Goal: Task Accomplishment & Management: Use online tool/utility

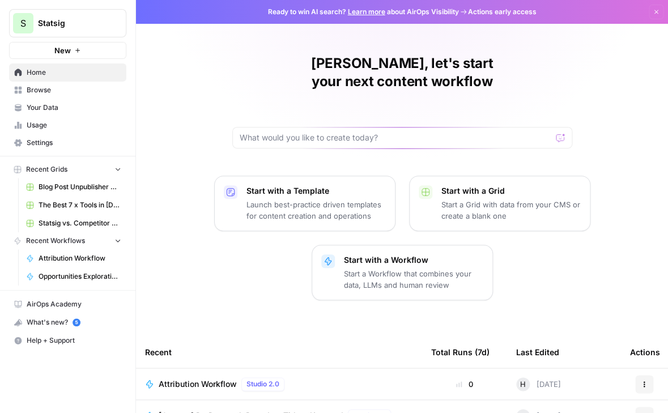
click at [62, 261] on span "Attribution Workflow" at bounding box center [80, 258] width 83 height 10
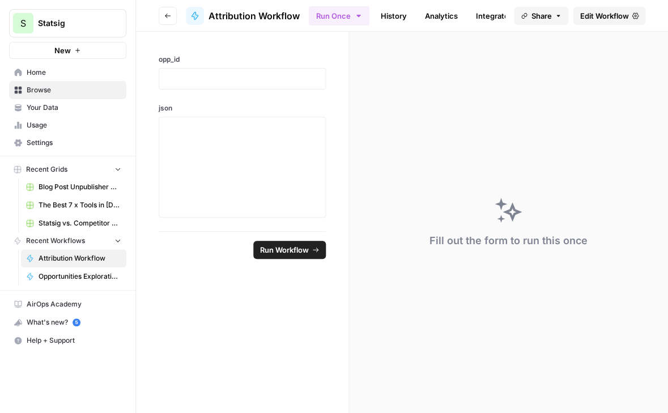
click at [603, 17] on span "Edit Workflow" at bounding box center [603, 15] width 49 height 11
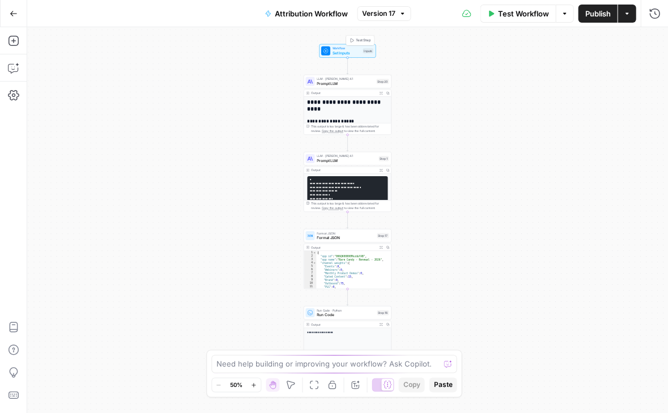
click at [357, 40] on span "Test Step" at bounding box center [363, 40] width 15 height 5
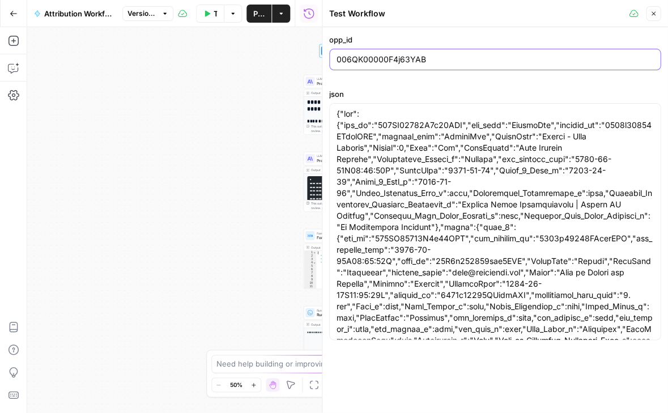
click at [366, 61] on input "006QK00000F4j63YAB" at bounding box center [494, 59] width 317 height 11
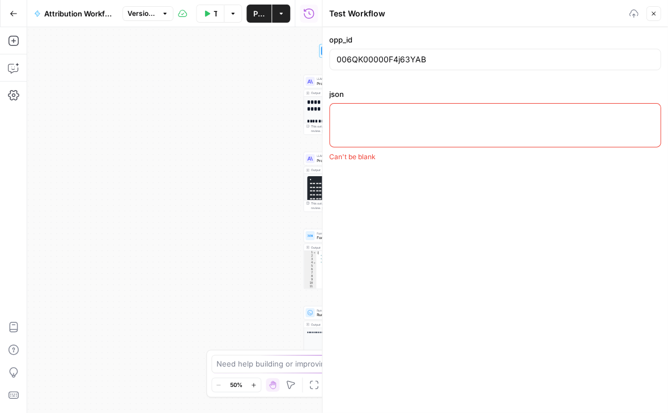
paste textarea "{ "opp": { "opp_id": "006QK00000FeYYcYAN", "opp_name": "[URL]", "account_id": "…"
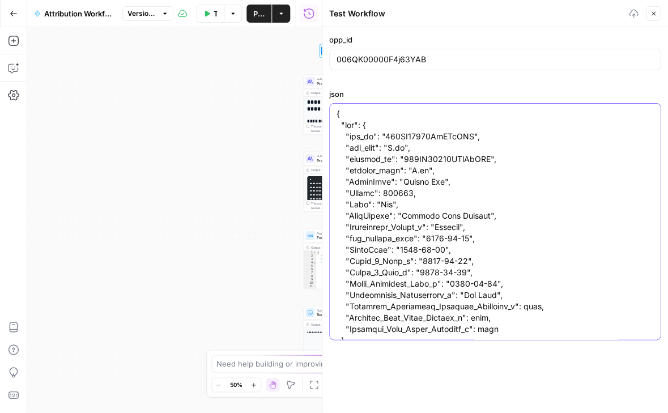
scroll to position [28977, 0]
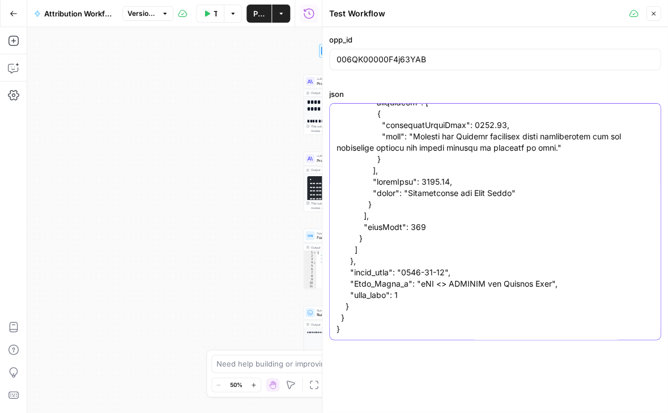
type textarea "{ "opp": { "opp_id": "006QK00000FeYYcYAN", "opp_name": "[URL]", "account_id": "…"
click at [400, 57] on input "006QK00000F4j63YAB" at bounding box center [494, 59] width 317 height 11
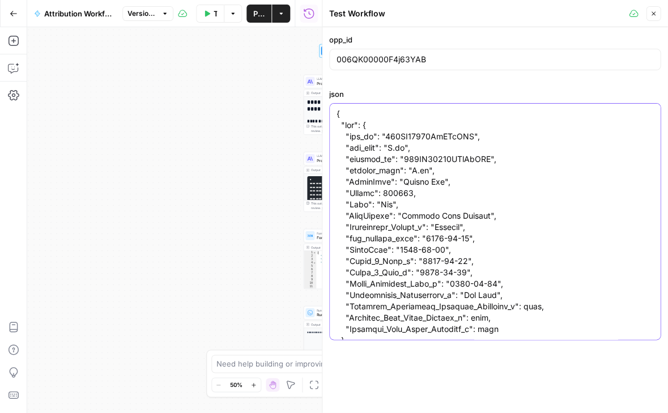
click at [396, 60] on input "006QK00000F4j63YAB" at bounding box center [494, 59] width 317 height 11
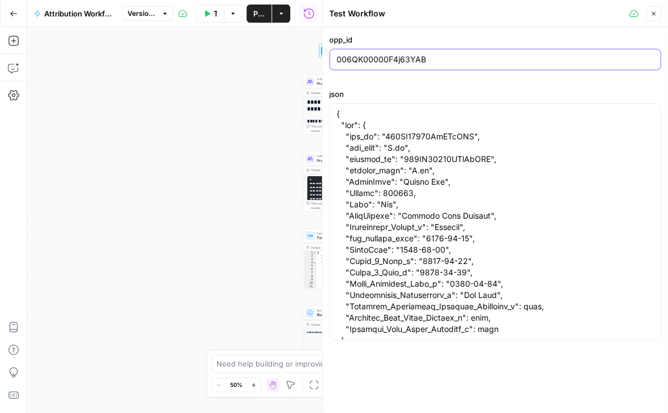
paste input "eYYcYAN"
type input "006QK00000FeYYcYAN"
click at [457, 22] on header "Test Workflow Close" at bounding box center [494, 13] width 345 height 27
click at [657, 11] on button "Close" at bounding box center [653, 13] width 15 height 15
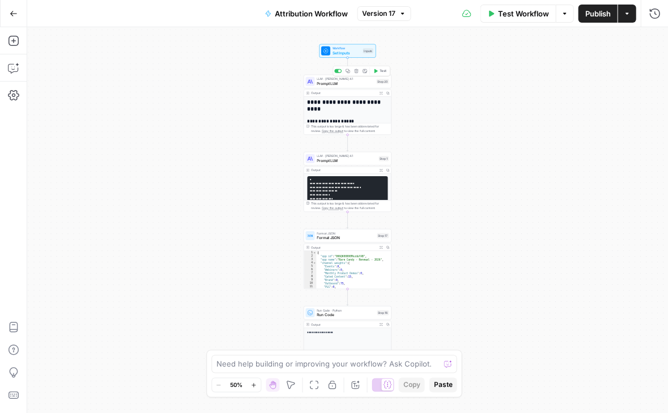
click at [382, 74] on button "Test" at bounding box center [380, 70] width 18 height 7
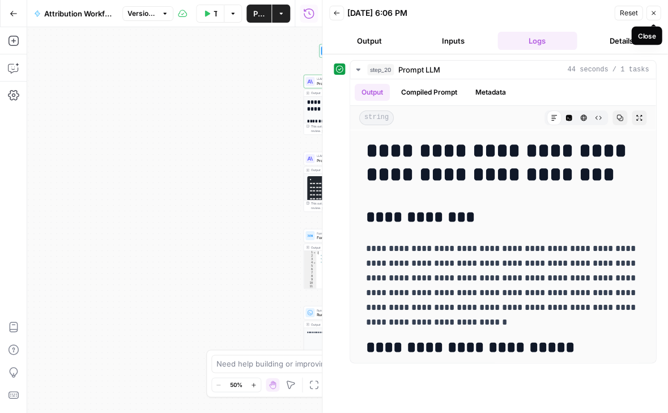
click at [652, 11] on icon "button" at bounding box center [653, 13] width 4 height 4
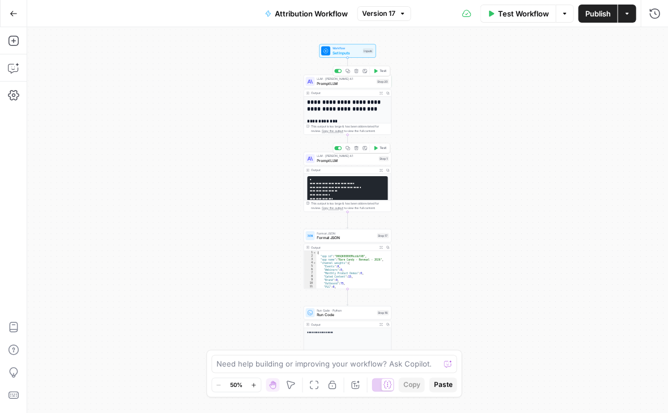
click at [379, 149] on span "Test" at bounding box center [382, 148] width 7 height 5
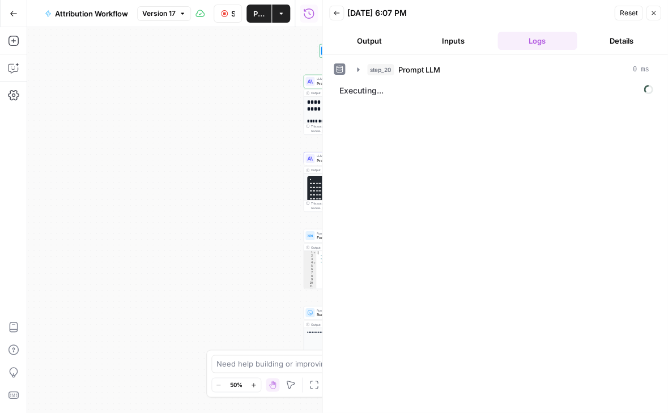
click at [255, 108] on div "**********" at bounding box center [174, 220] width 295 height 386
click at [341, 16] on button "Back" at bounding box center [336, 13] width 15 height 15
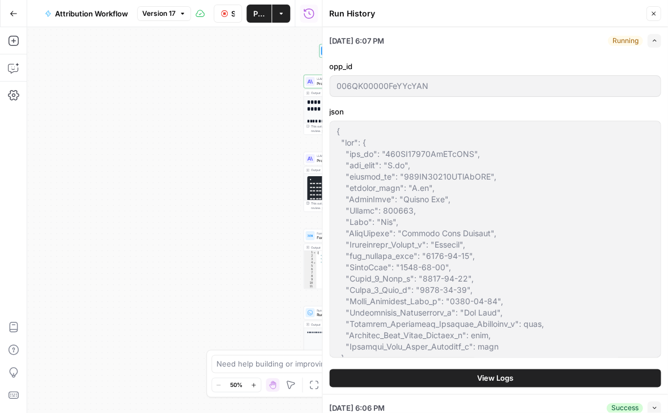
click at [654, 9] on button "Close" at bounding box center [653, 13] width 15 height 15
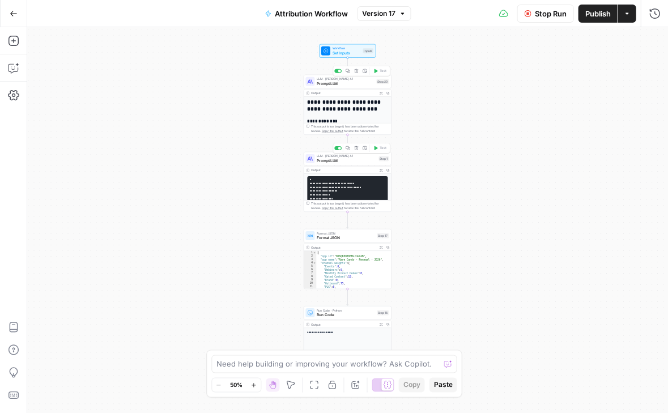
click at [346, 84] on span "Prompt LLM" at bounding box center [345, 83] width 57 height 6
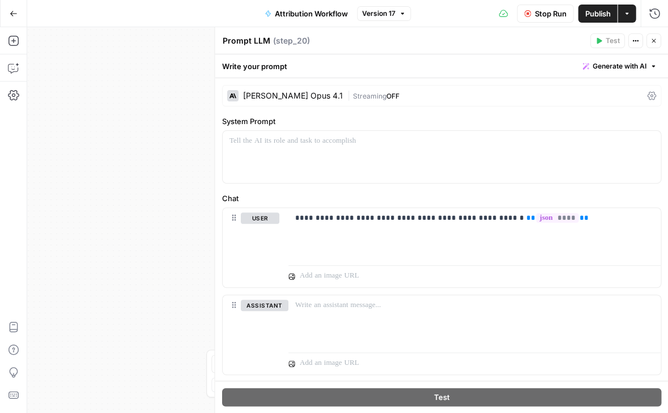
click at [656, 39] on icon "button" at bounding box center [653, 40] width 7 height 7
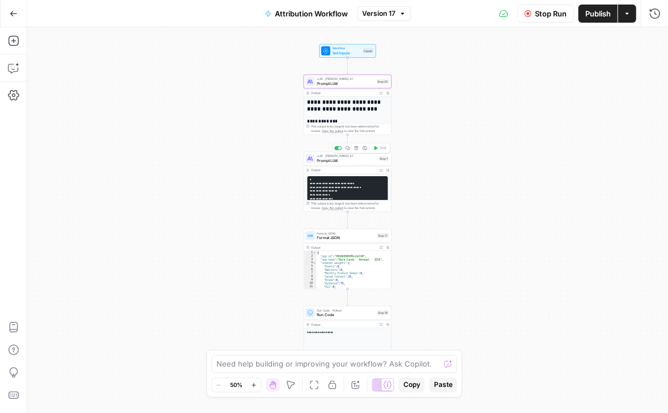
click at [343, 51] on span "Set Inputs" at bounding box center [346, 53] width 28 height 6
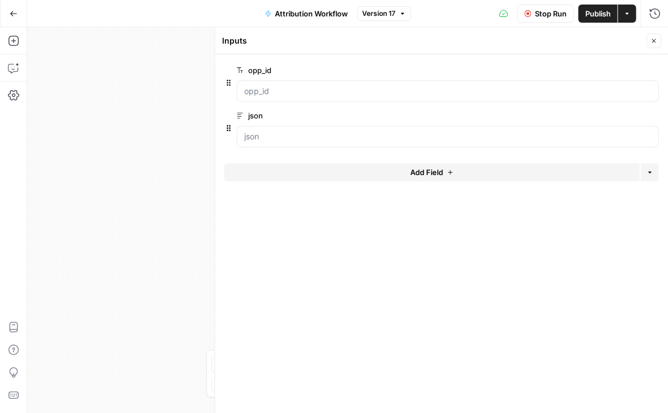
click at [654, 43] on icon "button" at bounding box center [653, 40] width 7 height 7
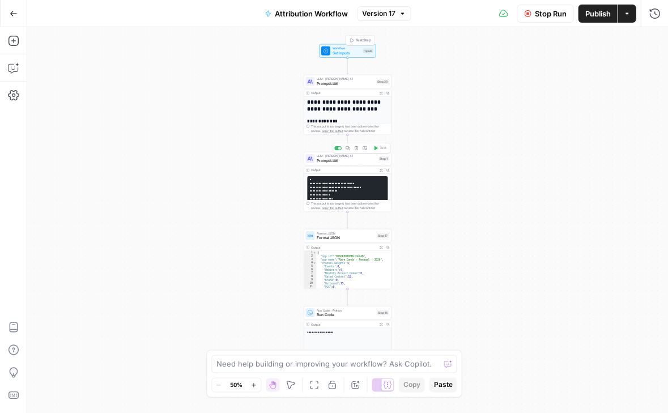
click at [366, 39] on span "Test Step" at bounding box center [363, 40] width 15 height 5
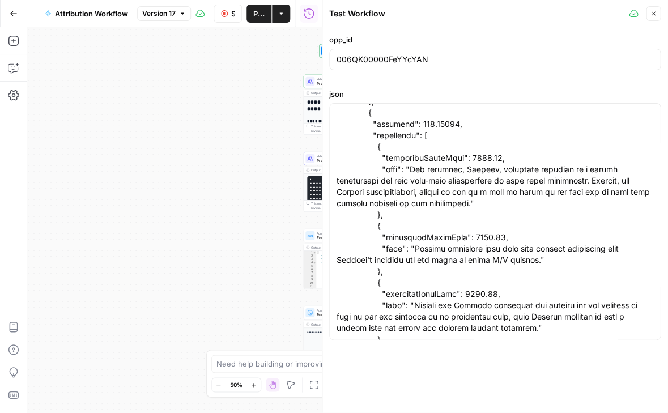
scroll to position [27694, 0]
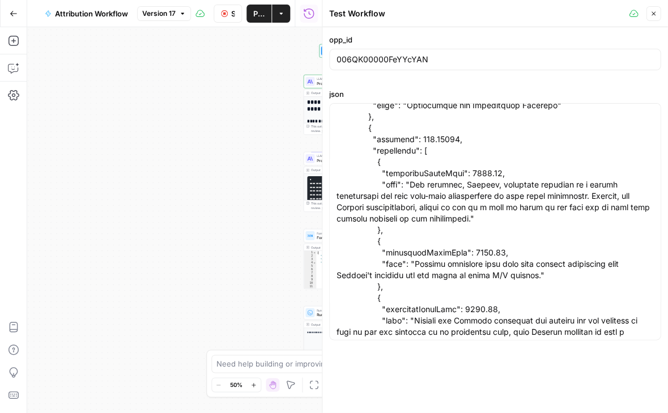
click at [654, 19] on button "Close" at bounding box center [653, 13] width 15 height 15
